Goal: Find specific page/section: Find specific page/section

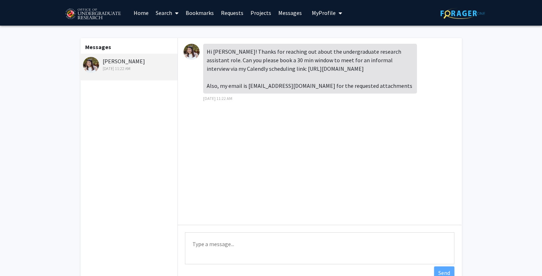
click at [383, 107] on div "Hi [PERSON_NAME]! Thanks for reaching out about the undergraduate research assi…" at bounding box center [319, 75] width 272 height 63
click at [187, 52] on img at bounding box center [191, 52] width 16 height 16
click at [98, 64] on img at bounding box center [91, 65] width 16 height 16
click at [91, 70] on img at bounding box center [91, 65] width 16 height 16
click at [169, 16] on link "Search" at bounding box center [167, 12] width 30 height 25
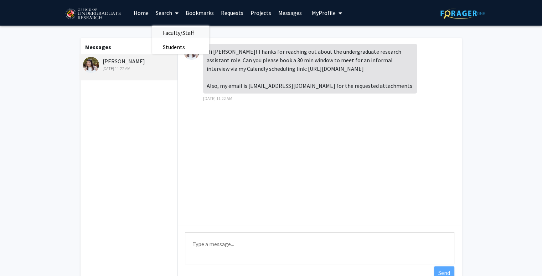
click at [170, 33] on span "Faculty/Staff" at bounding box center [178, 33] width 52 height 14
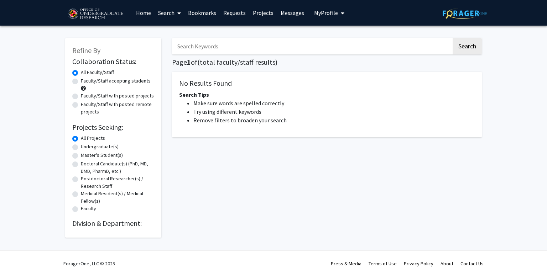
click at [195, 50] on input "Search Keywords" at bounding box center [312, 46] width 280 height 16
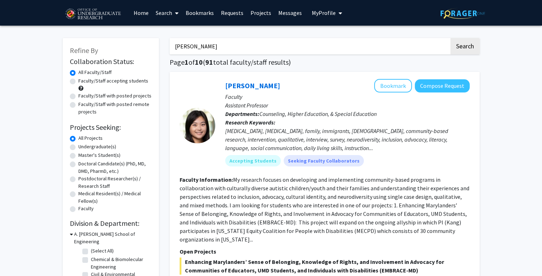
type input "[PERSON_NAME]"
click at [450, 38] on button "Search" at bounding box center [464, 46] width 29 height 16
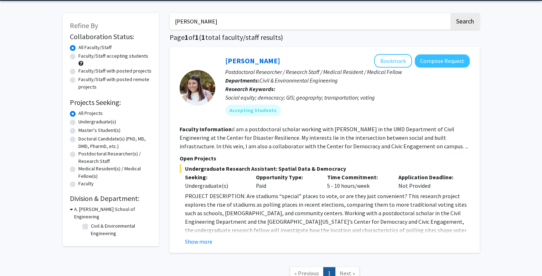
scroll to position [71, 0]
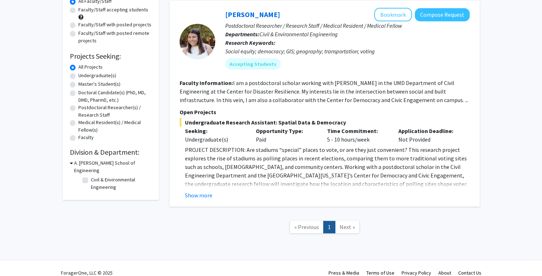
click at [200, 196] on button "Show more" at bounding box center [198, 195] width 27 height 9
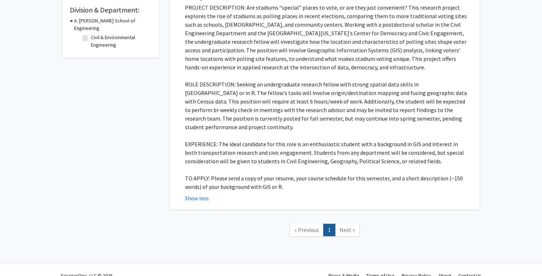
scroll to position [178, 0]
